Goal: Transaction & Acquisition: Download file/media

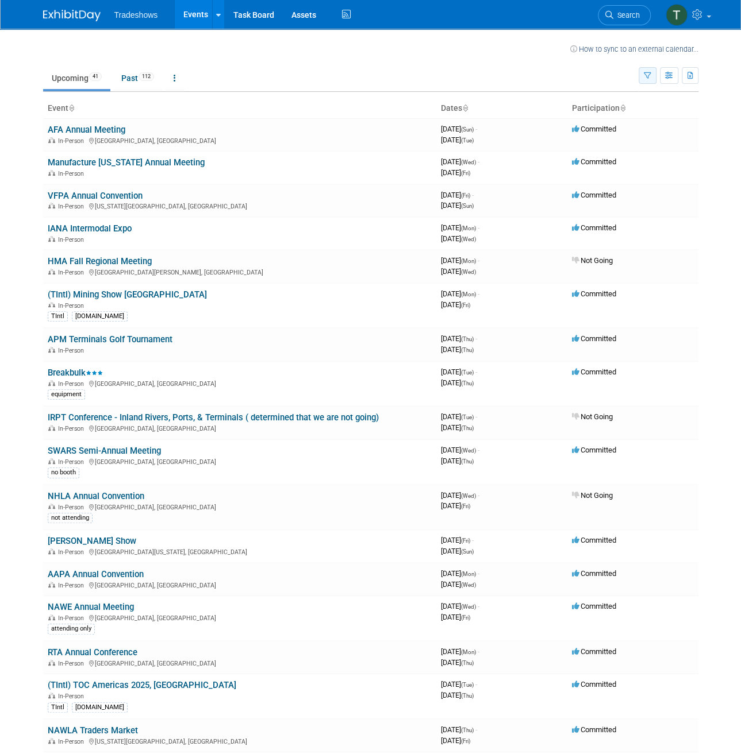
click at [652, 75] on button "button" at bounding box center [647, 75] width 18 height 17
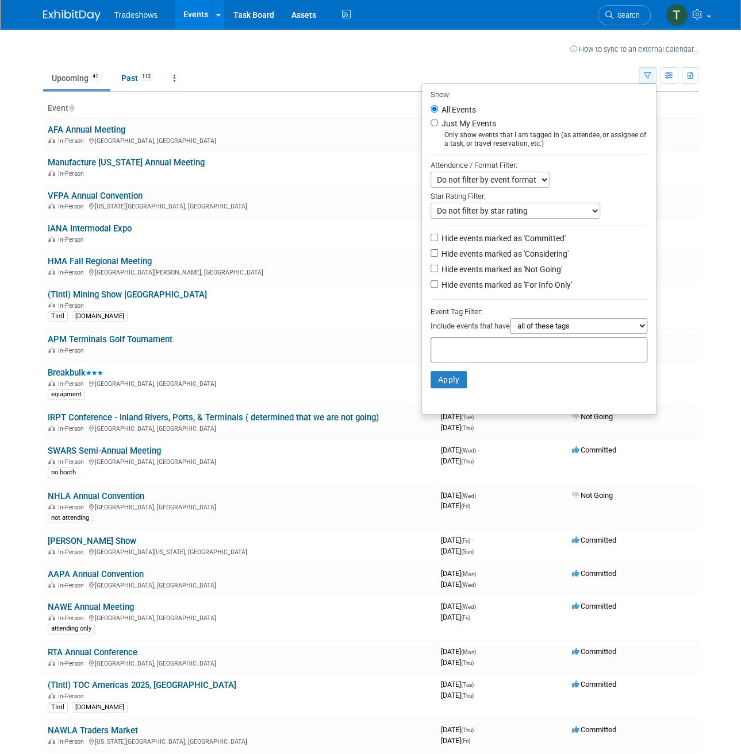
click at [651, 75] on button "button" at bounding box center [647, 75] width 18 height 17
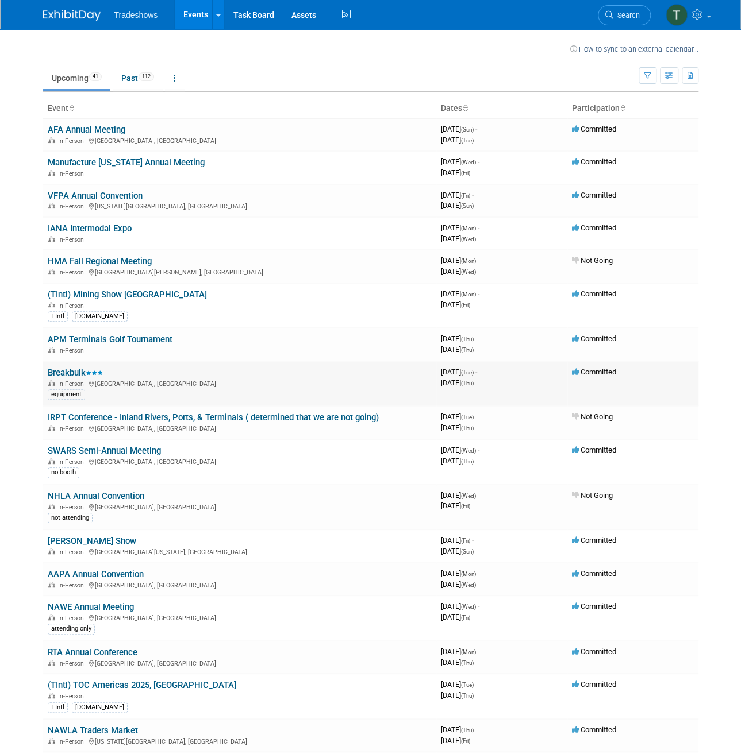
click at [57, 373] on link "Breakbulk" at bounding box center [75, 373] width 55 height 10
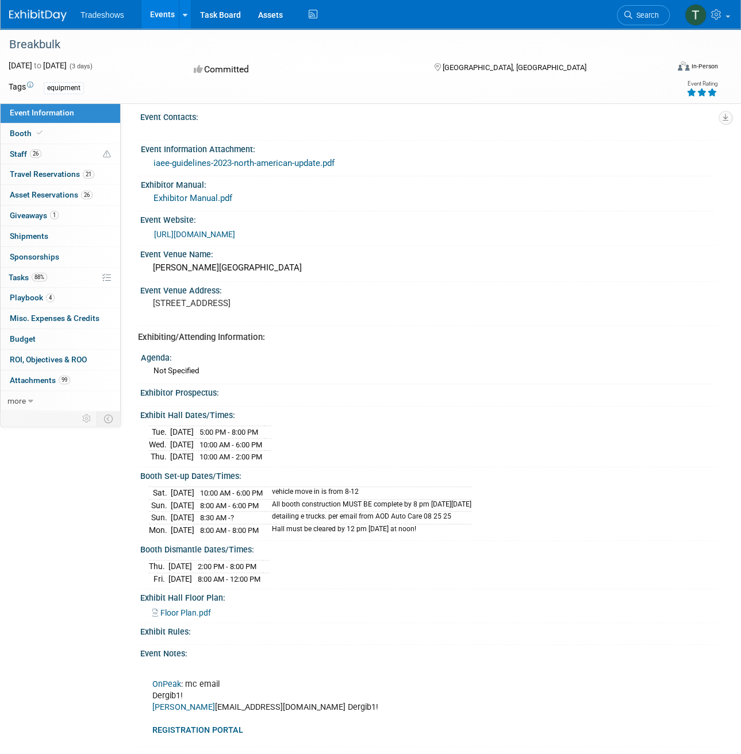
scroll to position [153, 0]
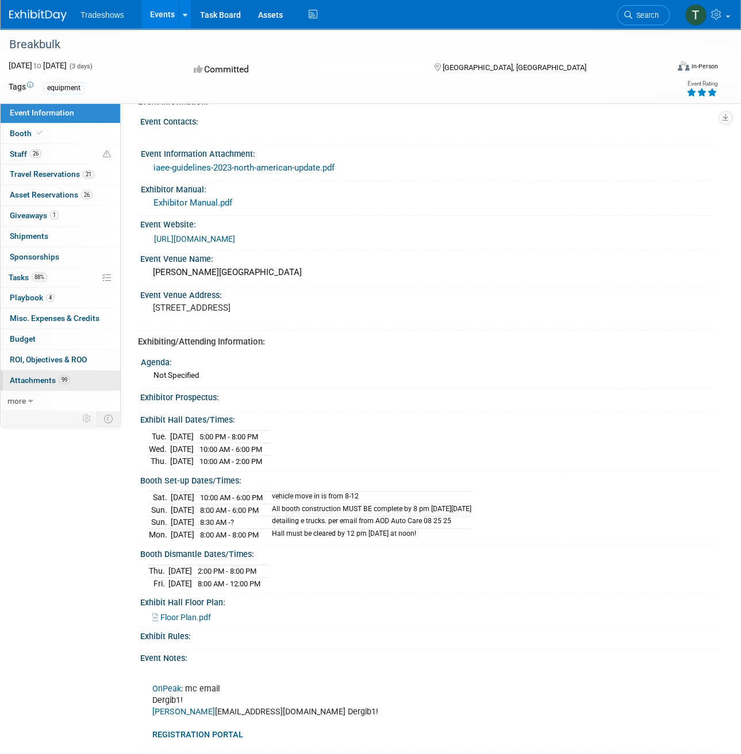
click at [83, 379] on link "99 Attachments 99" at bounding box center [61, 381] width 120 height 20
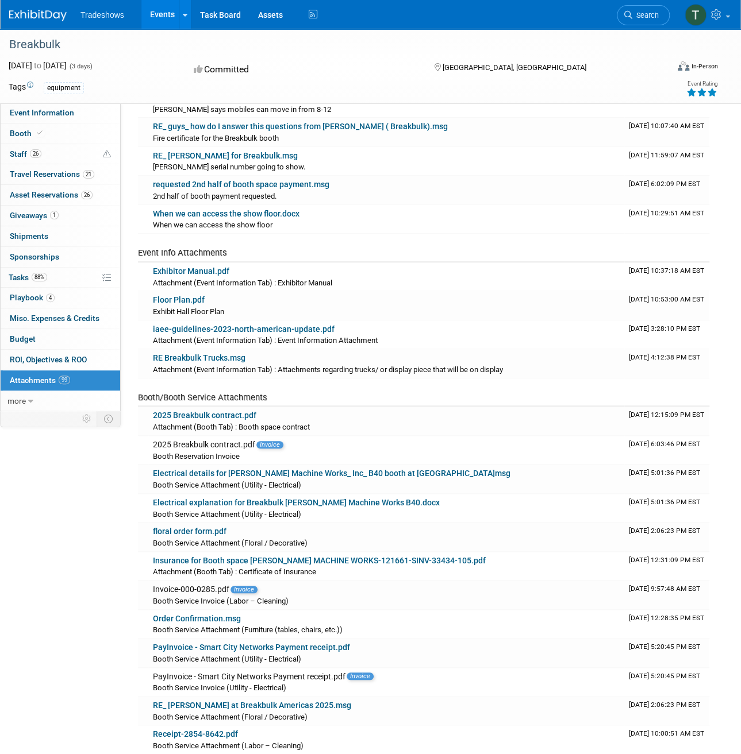
scroll to position [172, 0]
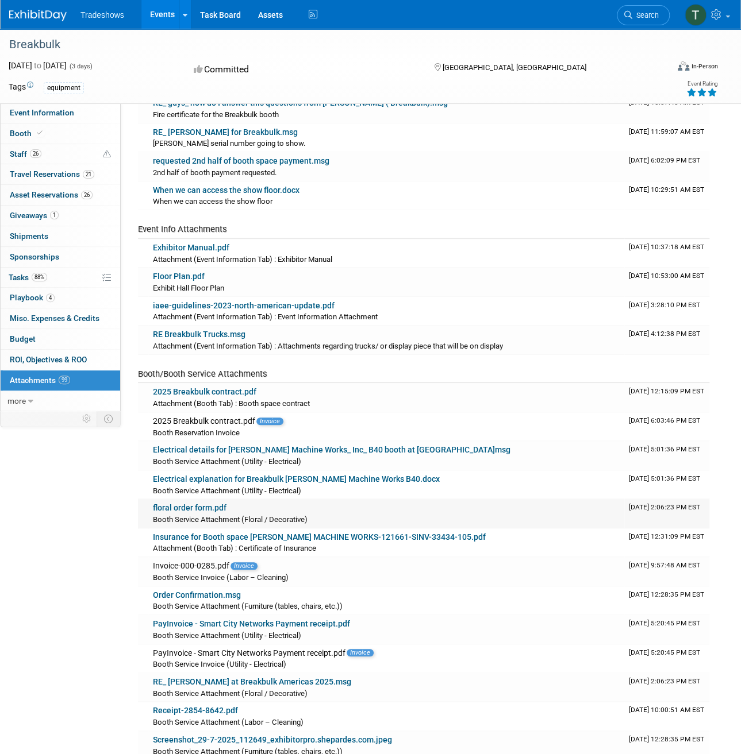
click at [194, 503] on link "floral order form.pdf" at bounding box center [190, 507] width 74 height 9
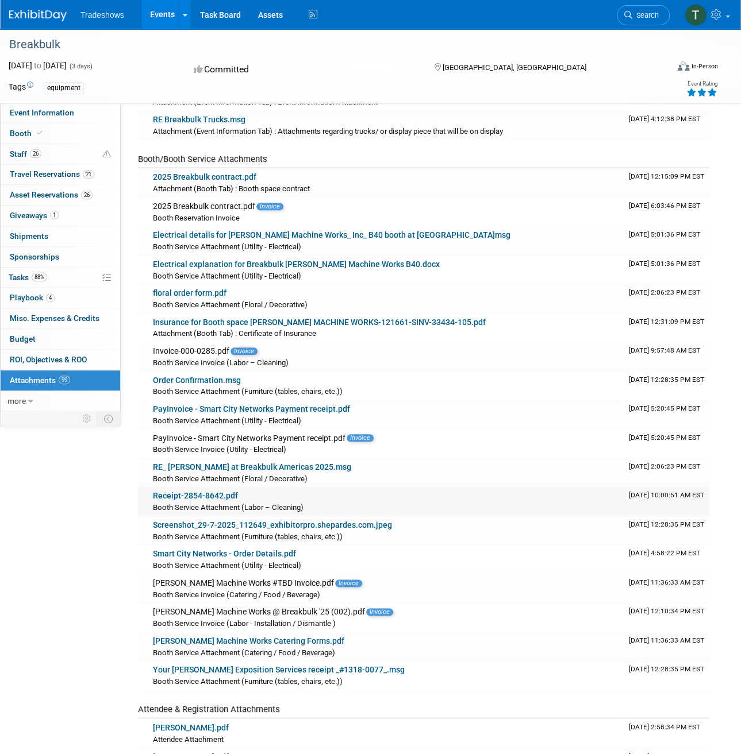
scroll to position [402, 0]
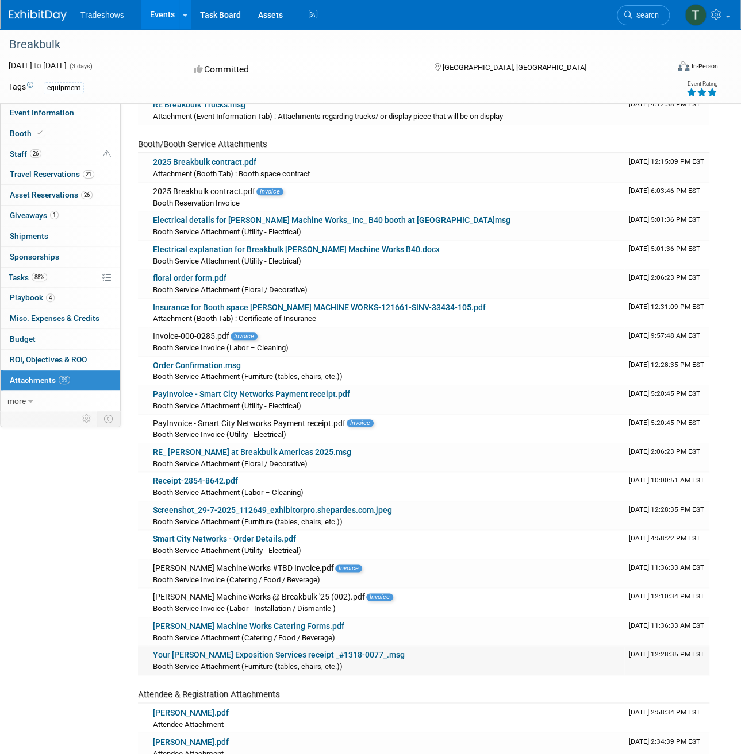
click at [255, 650] on link "Your [PERSON_NAME] Exposition Services receipt _#1318-0077_.msg" at bounding box center [279, 654] width 252 height 9
click at [279, 594] on div "[PERSON_NAME] Machine Works @ Breakbulk '25 (002).pdf Invoice" at bounding box center [386, 597] width 467 height 10
click at [366, 594] on span "Invoice" at bounding box center [379, 597] width 27 height 7
click at [310, 592] on div "[PERSON_NAME] Machine Works @ Breakbulk '25 (002).pdf Invoice" at bounding box center [386, 597] width 467 height 10
click at [290, 592] on div "[PERSON_NAME] Machine Works @ Breakbulk '25 (002).pdf Invoice" at bounding box center [386, 597] width 467 height 10
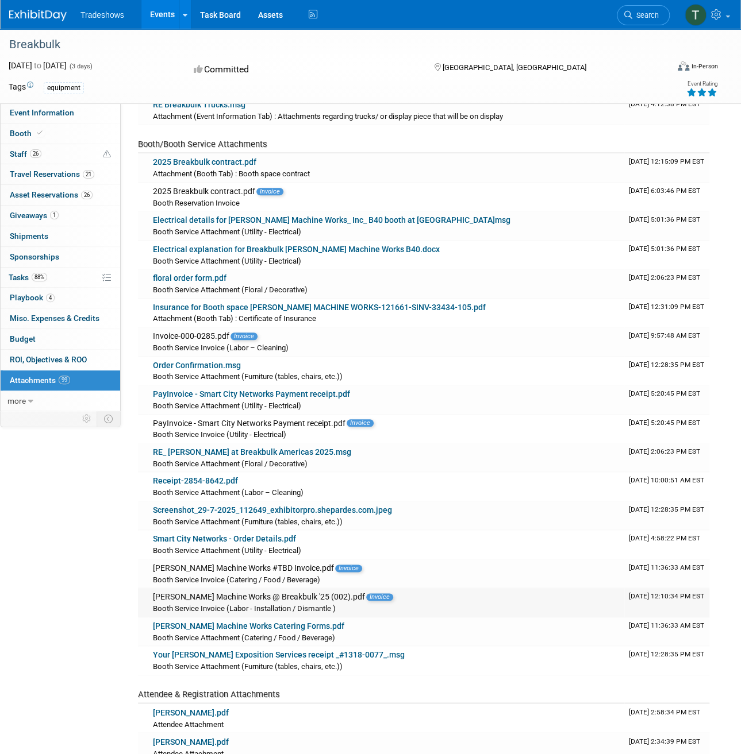
click at [366, 594] on span "Invoice" at bounding box center [379, 597] width 27 height 7
click at [199, 603] on div "Booth Service Invoice (Labor - Installation / Dismantle )" at bounding box center [386, 608] width 467 height 11
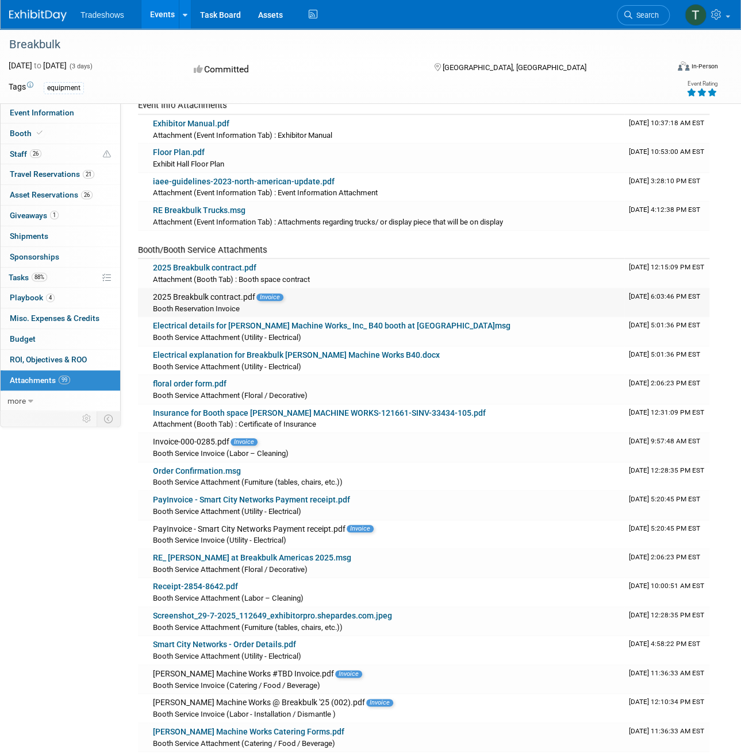
scroll to position [295, 0]
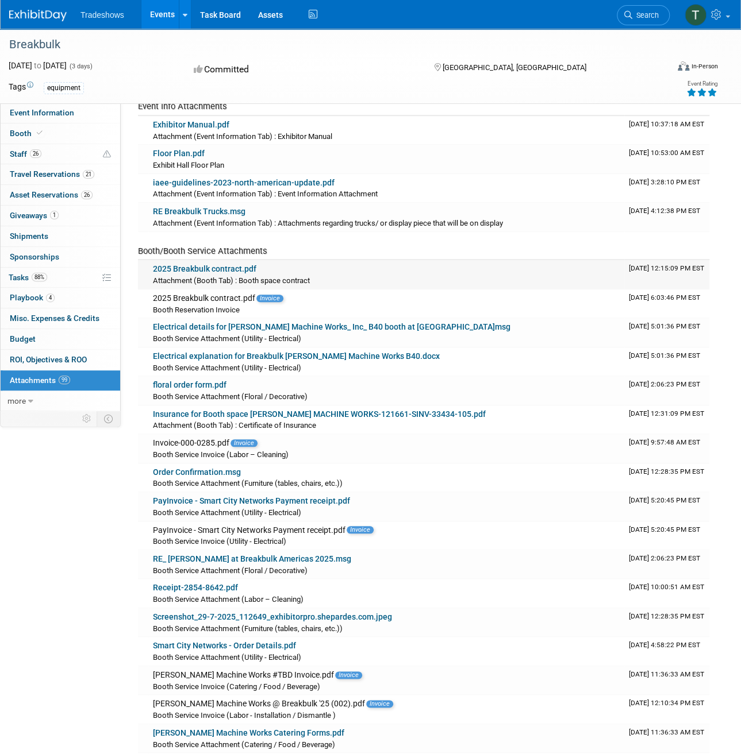
click at [227, 269] on link "2025 Breakbulk contract.pdf" at bounding box center [204, 268] width 103 height 9
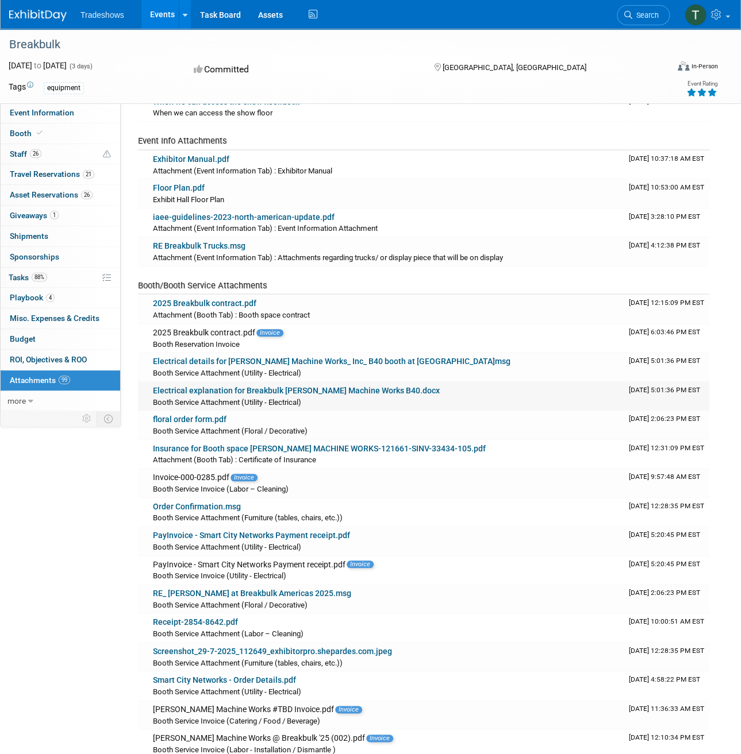
scroll to position [238, 0]
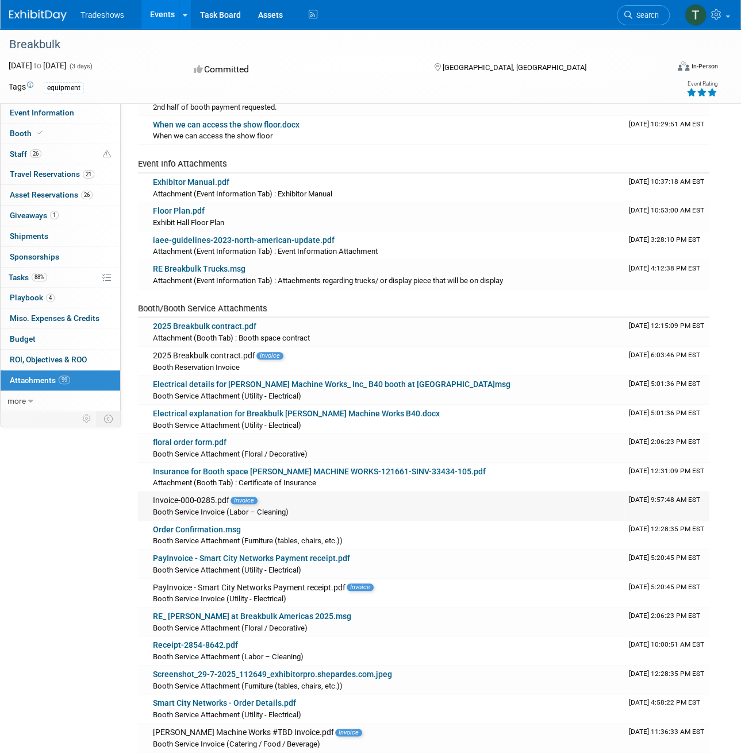
click at [240, 498] on span "Invoice" at bounding box center [243, 500] width 27 height 7
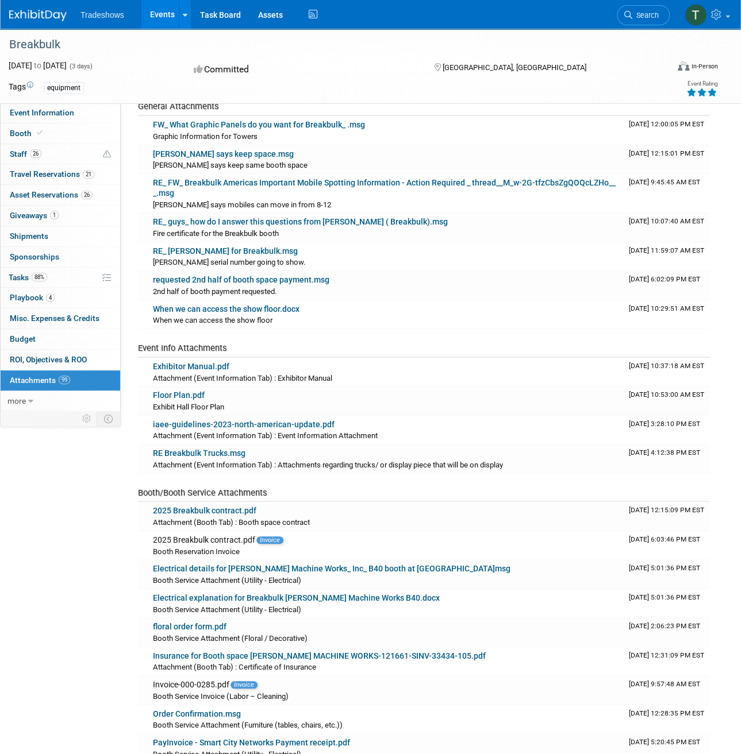
scroll to position [0, 0]
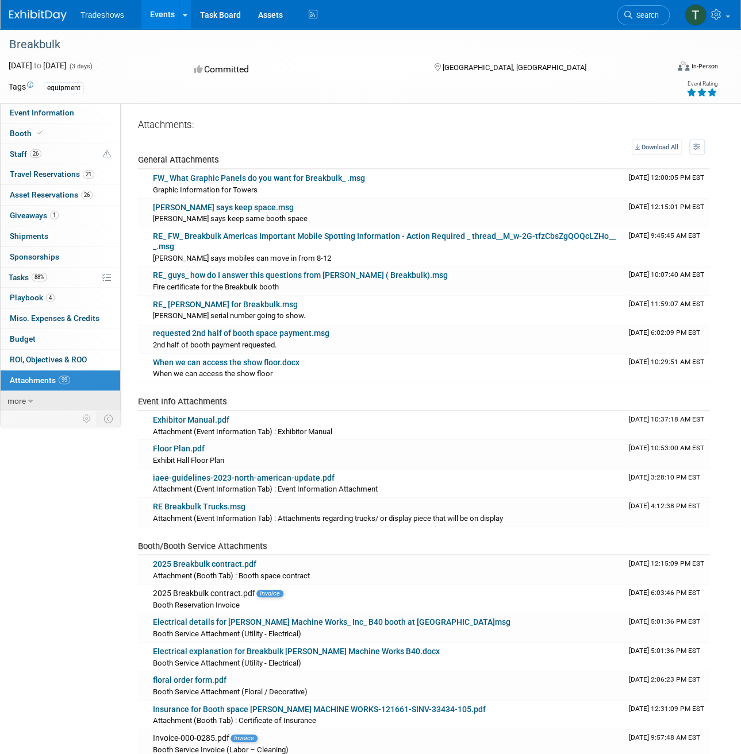
click at [25, 399] on span "more" at bounding box center [16, 400] width 18 height 9
click at [44, 423] on span "Event Binder (.pdf export)" at bounding box center [56, 421] width 92 height 9
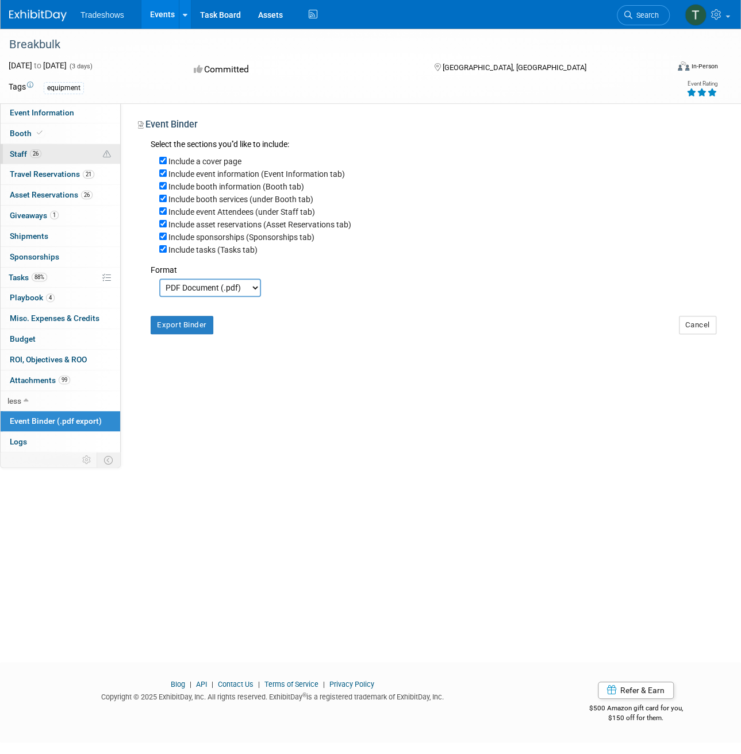
click at [71, 154] on link "26 Staff 26" at bounding box center [61, 154] width 120 height 20
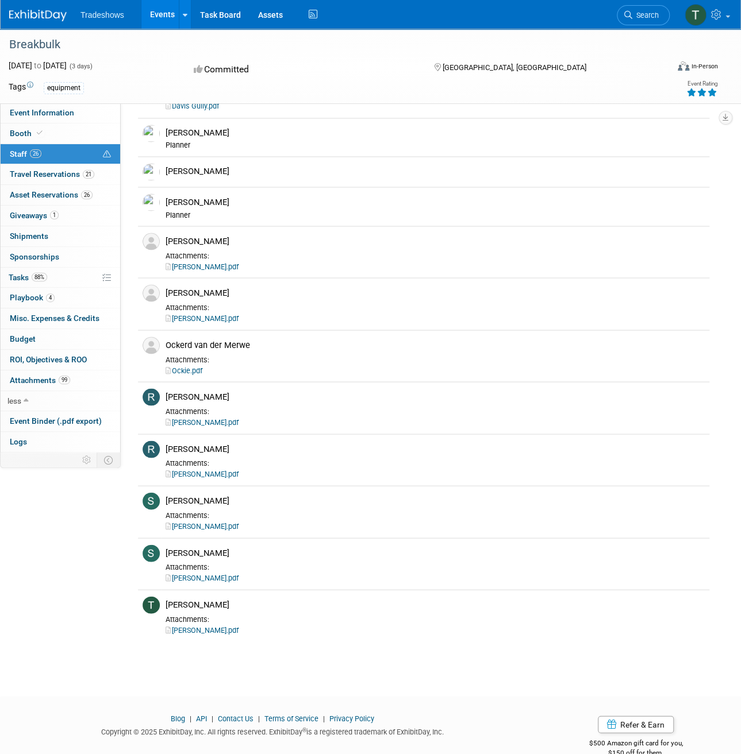
scroll to position [919, 0]
